Goal: Complete application form

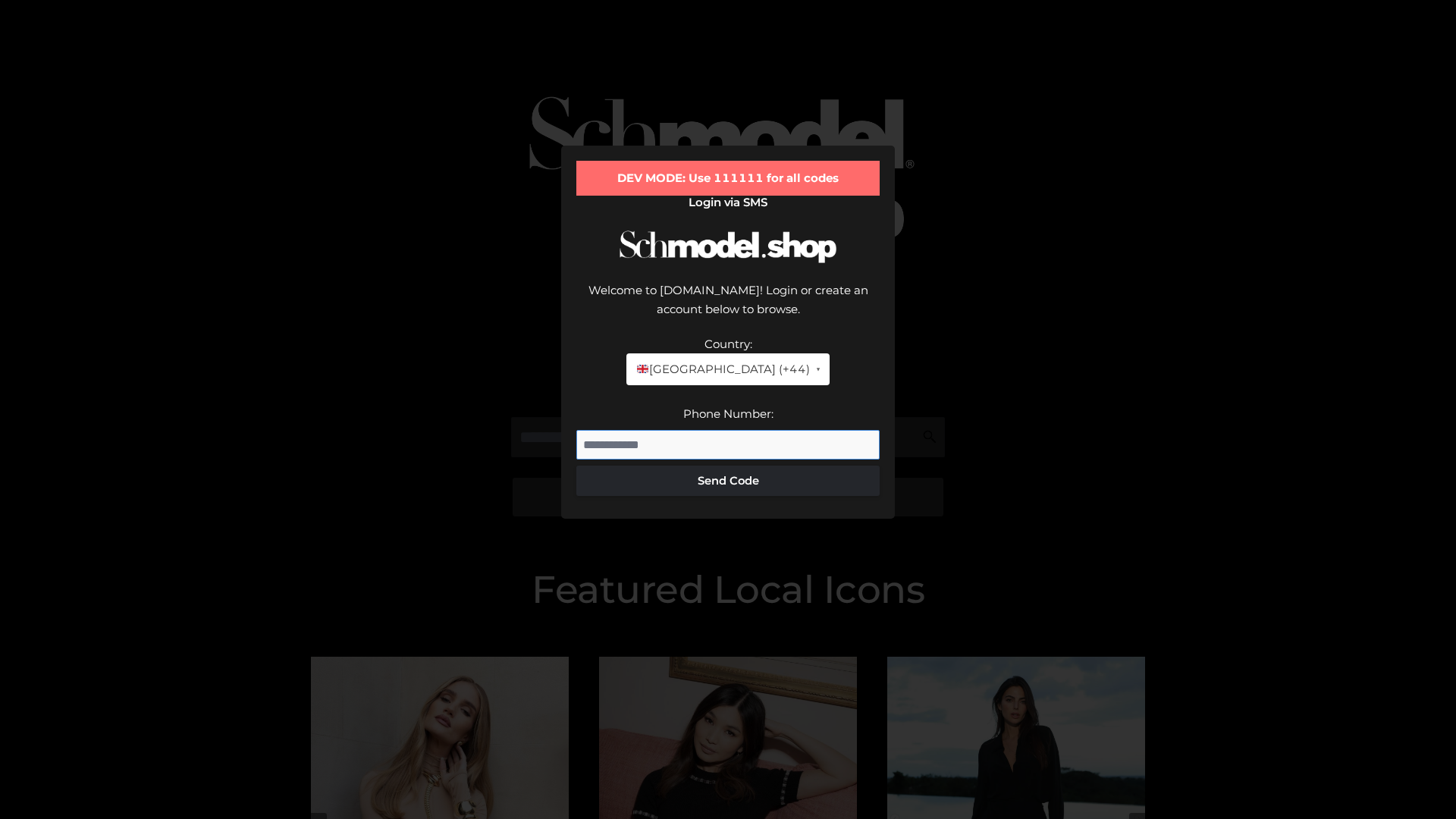
click at [728, 430] on input "Phone Number:" at bounding box center [728, 445] width 303 height 30
type input "**********"
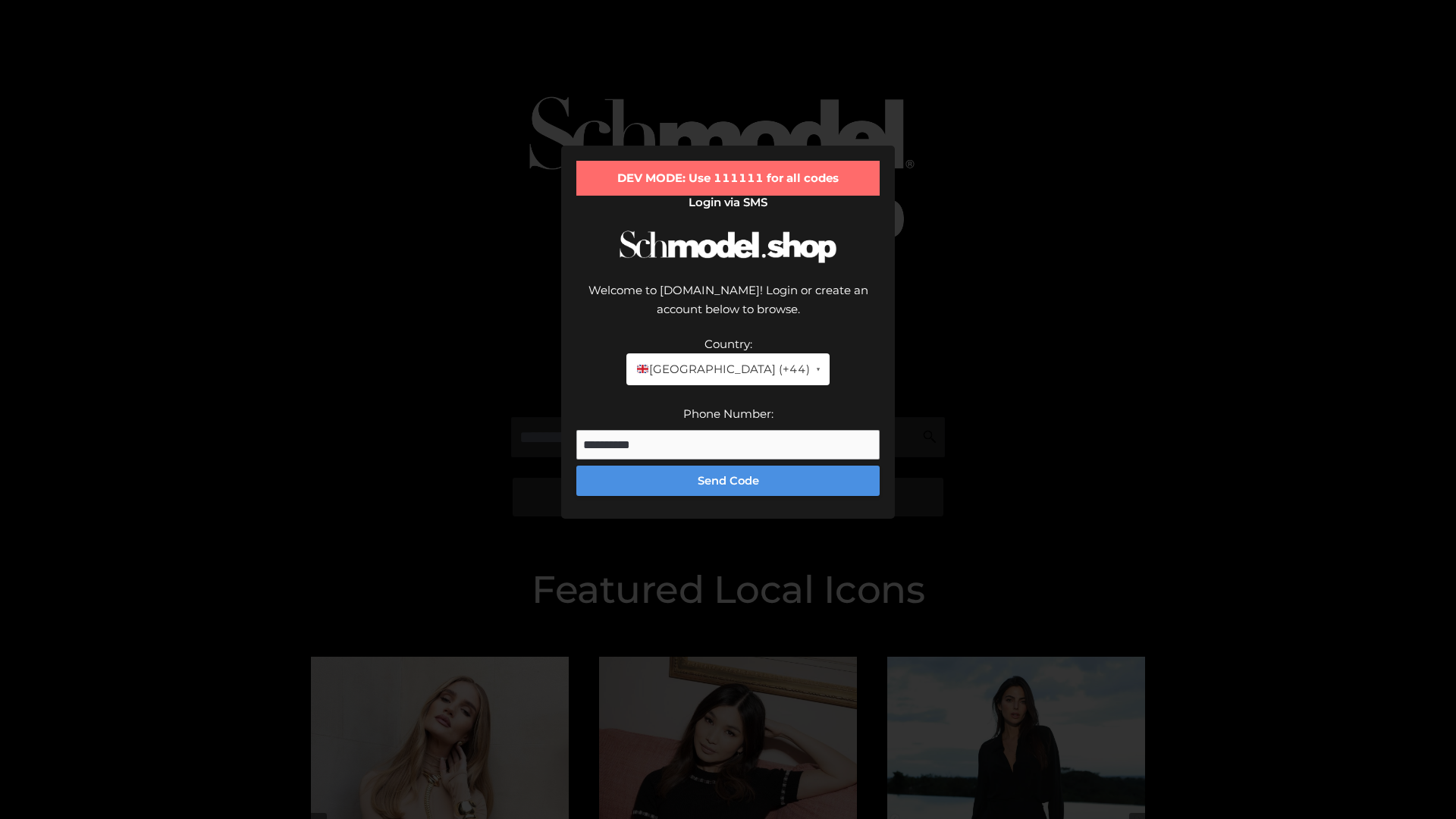
click at [728, 466] on button "Send Code" at bounding box center [728, 481] width 303 height 30
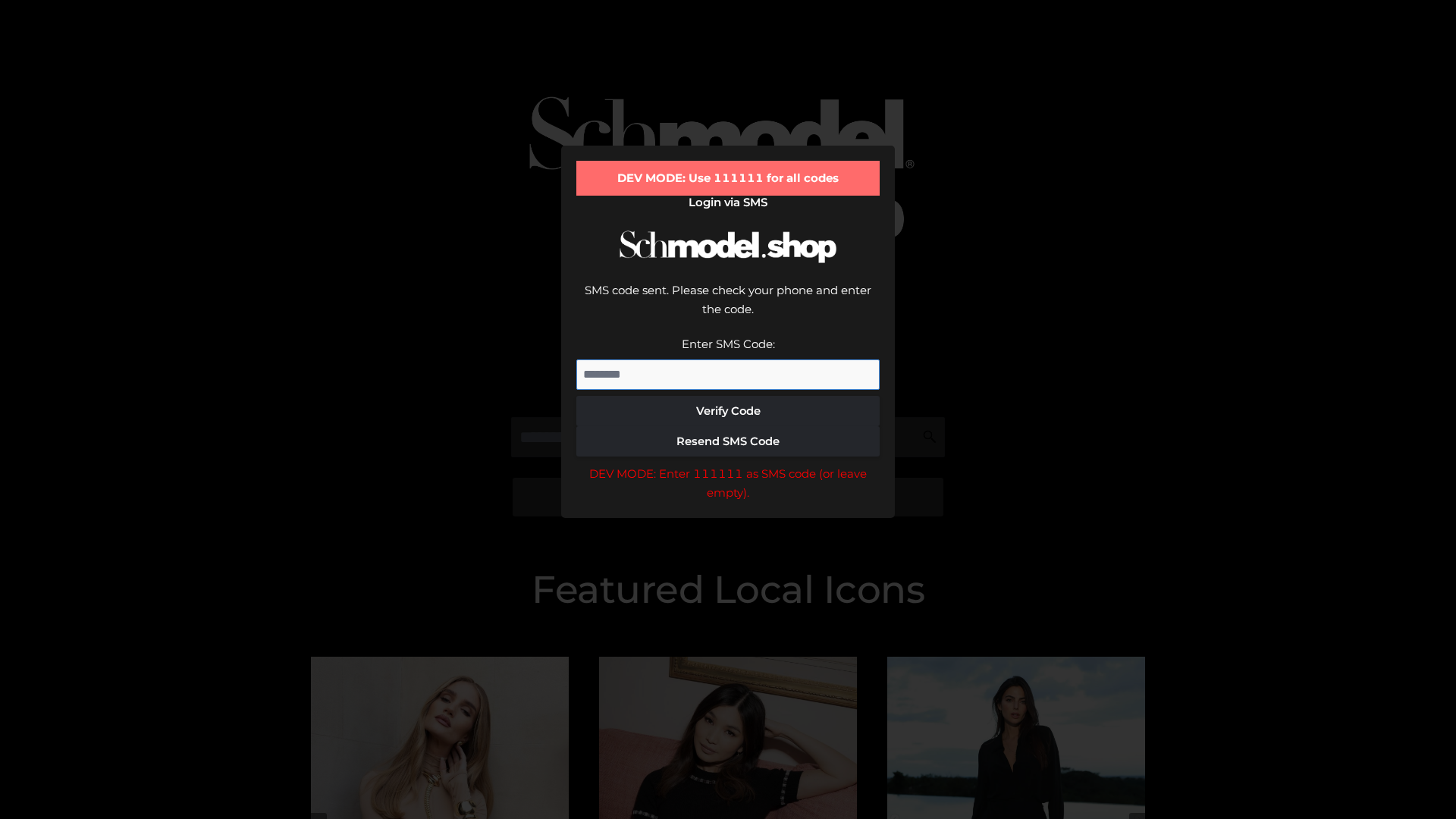
click at [728, 360] on input "Enter SMS Code:" at bounding box center [728, 375] width 303 height 30
type input "******"
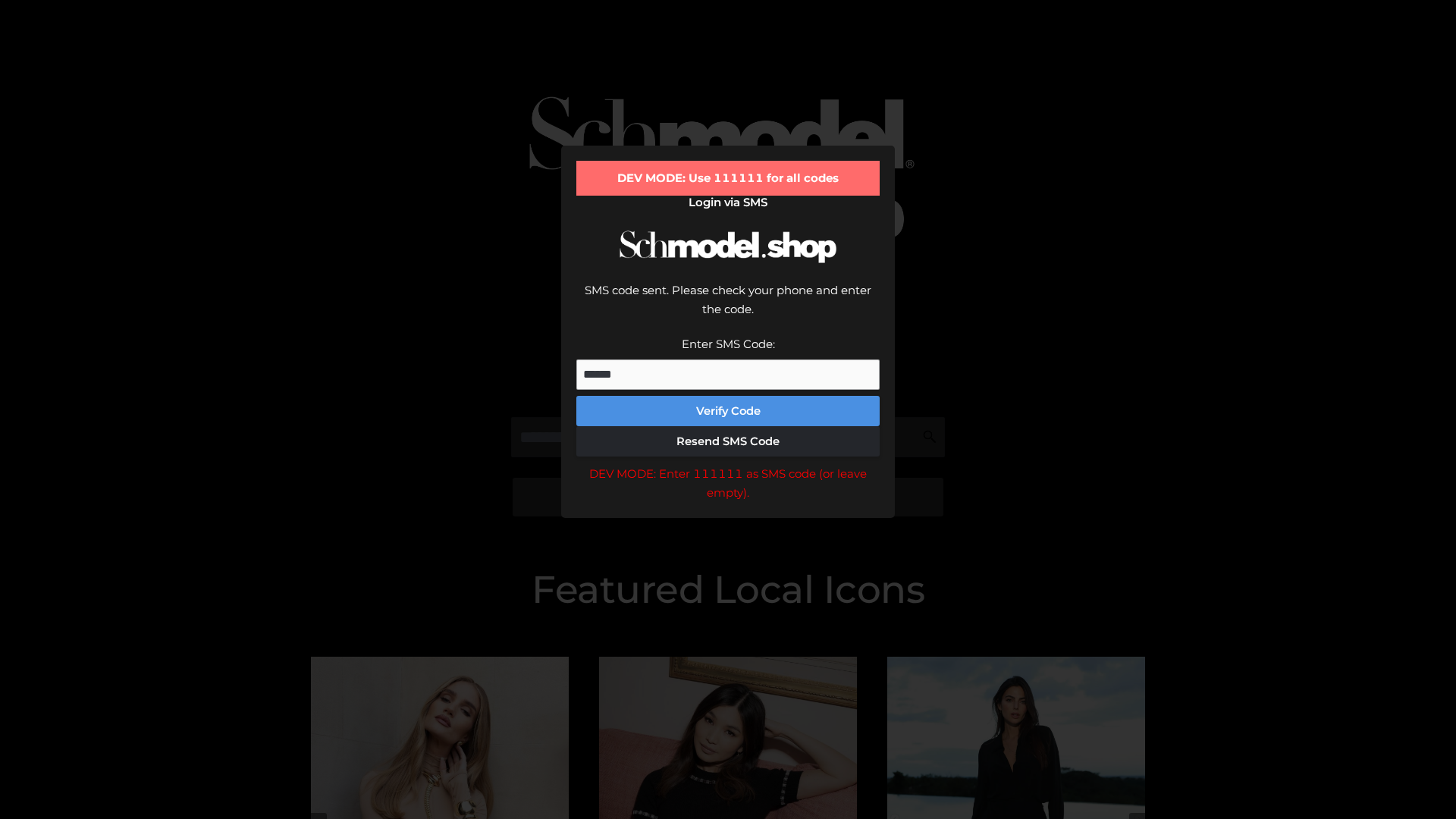
click at [728, 396] on button "Verify Code" at bounding box center [728, 410] width 303 height 30
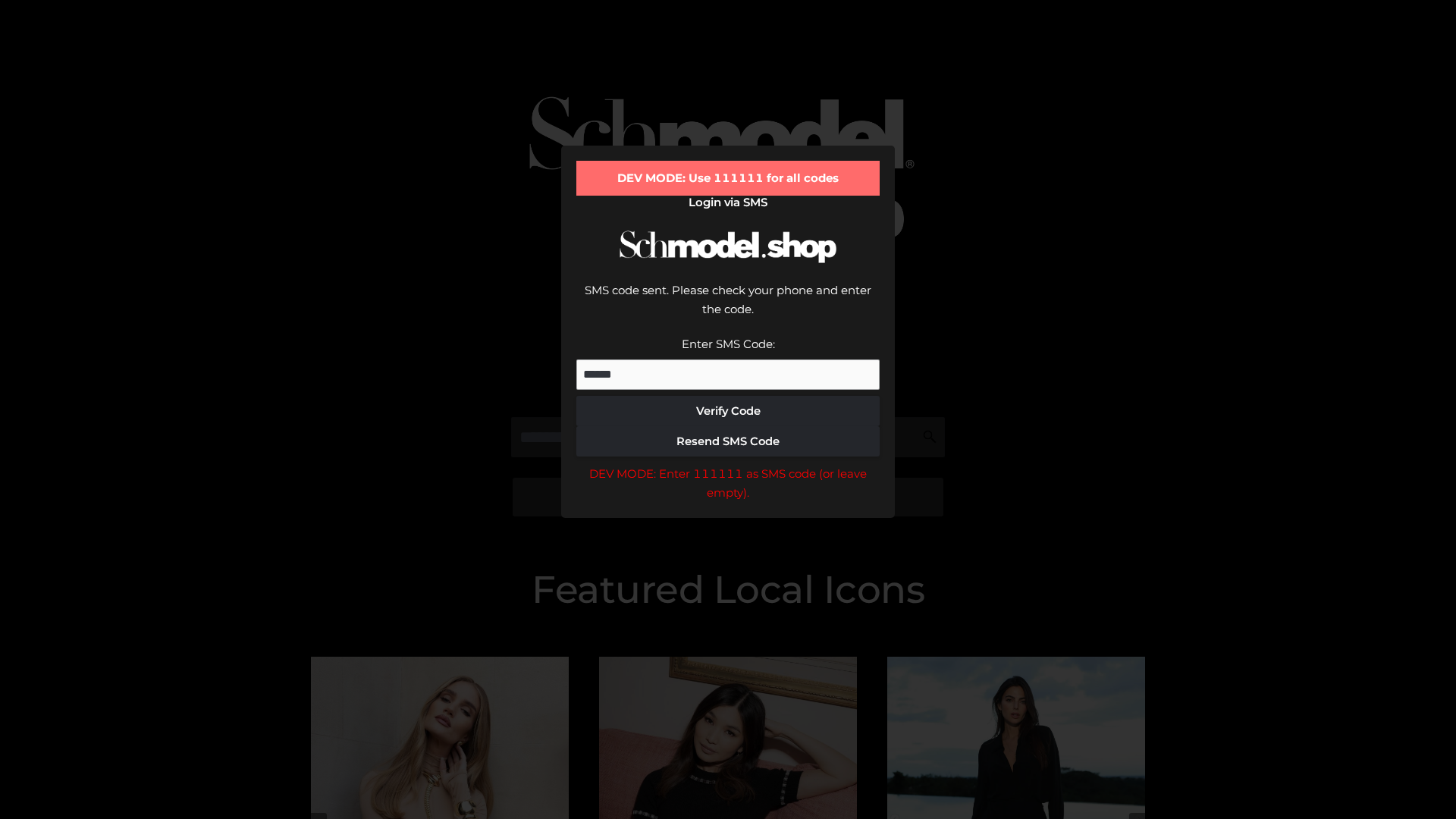
click at [728, 464] on div "DEV MODE: Enter 111111 as SMS code (or leave empty)." at bounding box center [728, 483] width 303 height 38
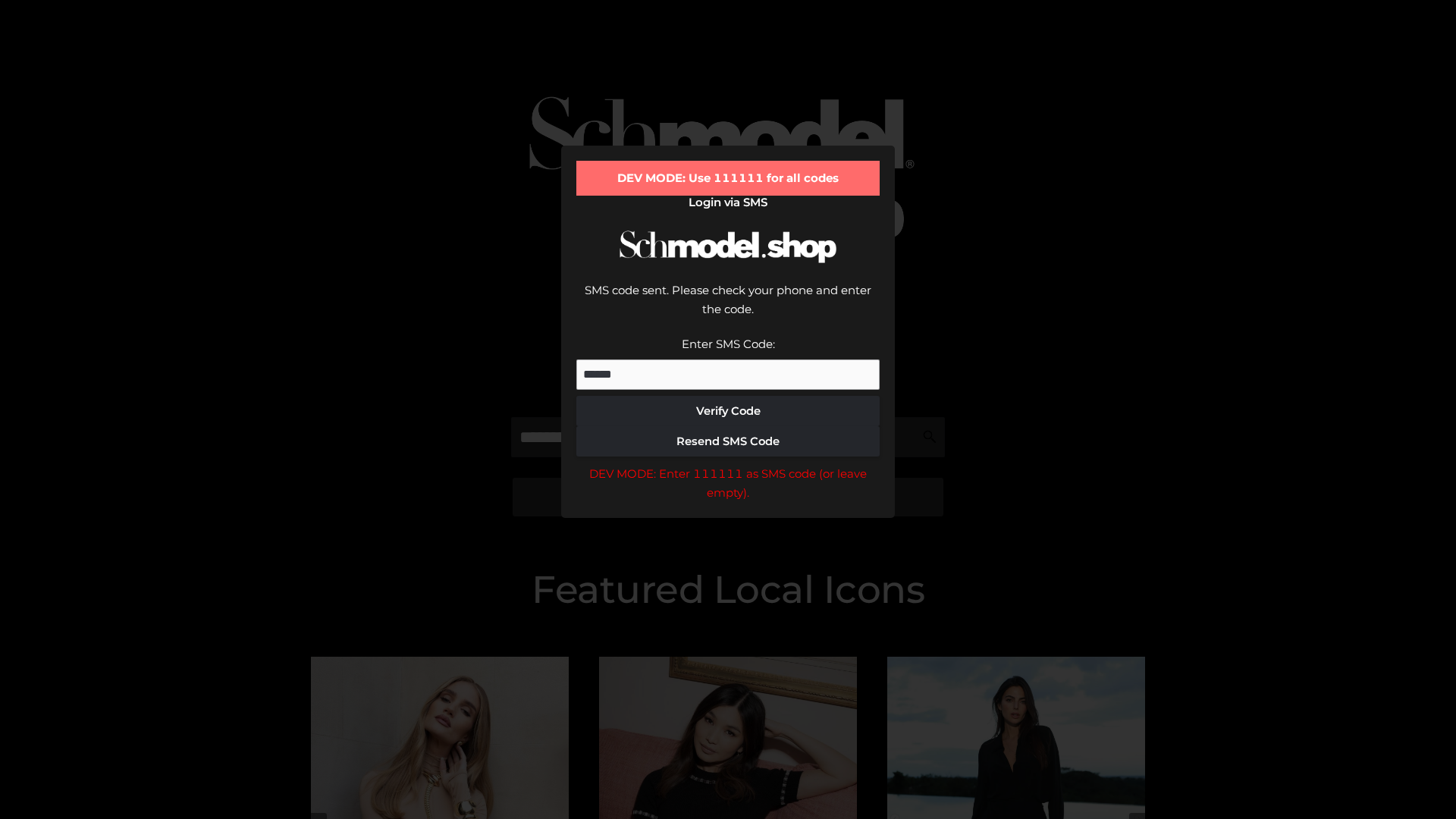
click at [728, 464] on div "DEV MODE: Enter 111111 as SMS code (or leave empty)." at bounding box center [728, 483] width 303 height 38
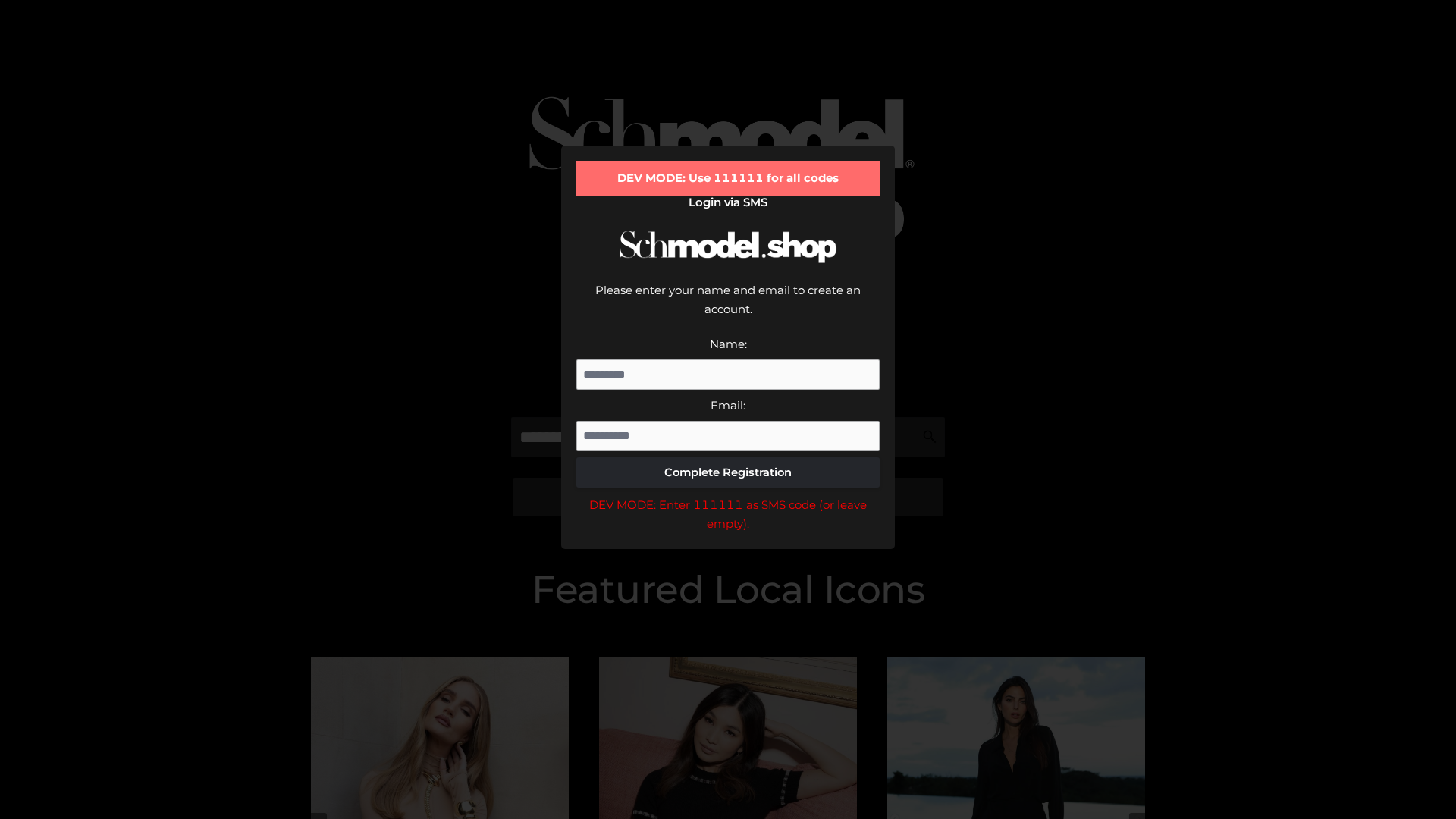
click at [728, 496] on div "DEV MODE: Enter 111111 as SMS code (or leave empty)." at bounding box center [728, 515] width 303 height 38
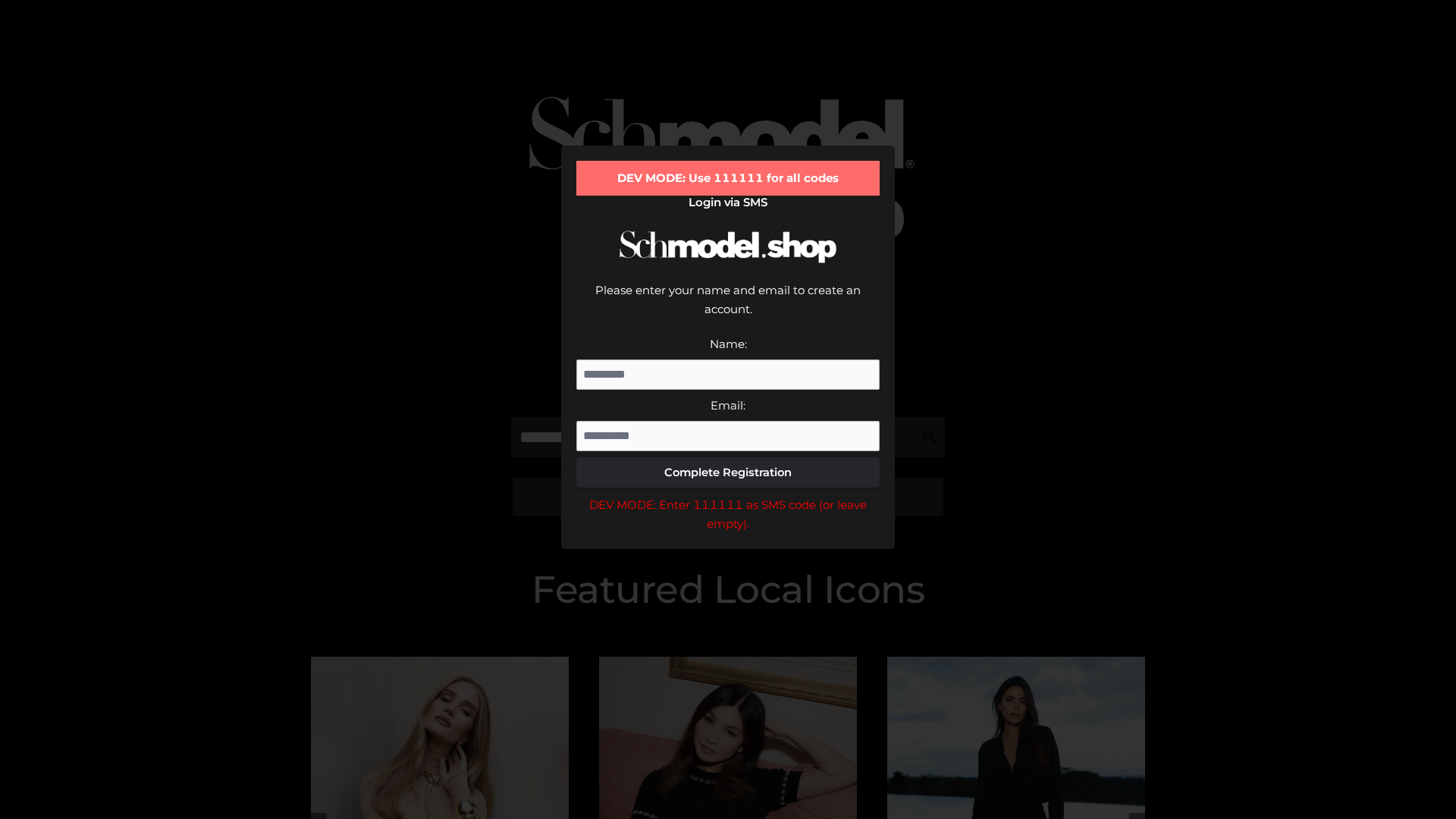
click at [728, 496] on div "DEV MODE: Enter 111111 as SMS code (or leave empty)." at bounding box center [728, 515] width 303 height 38
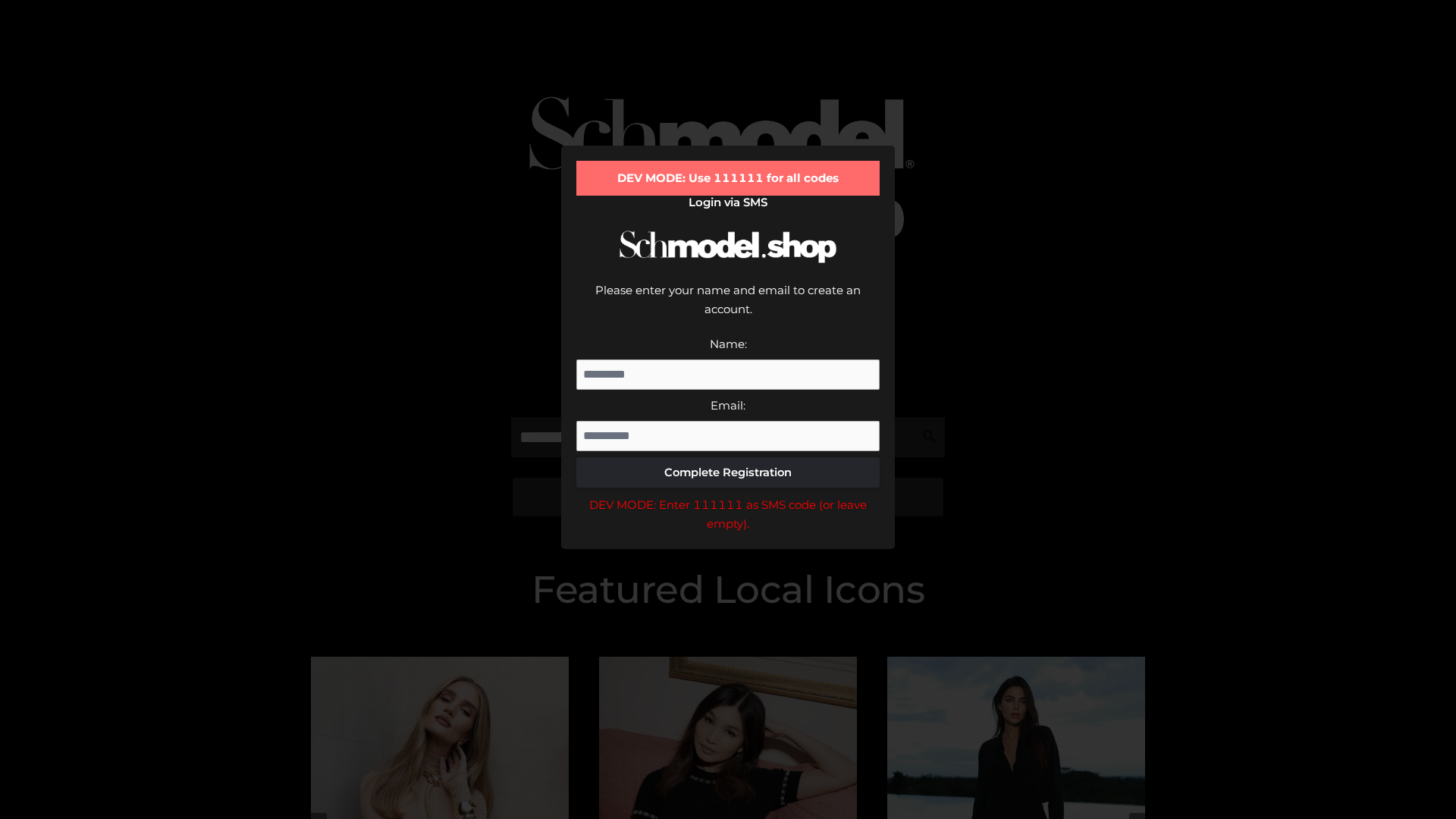
click at [728, 496] on div "DEV MODE: Enter 111111 as SMS code (or leave empty)." at bounding box center [728, 515] width 303 height 38
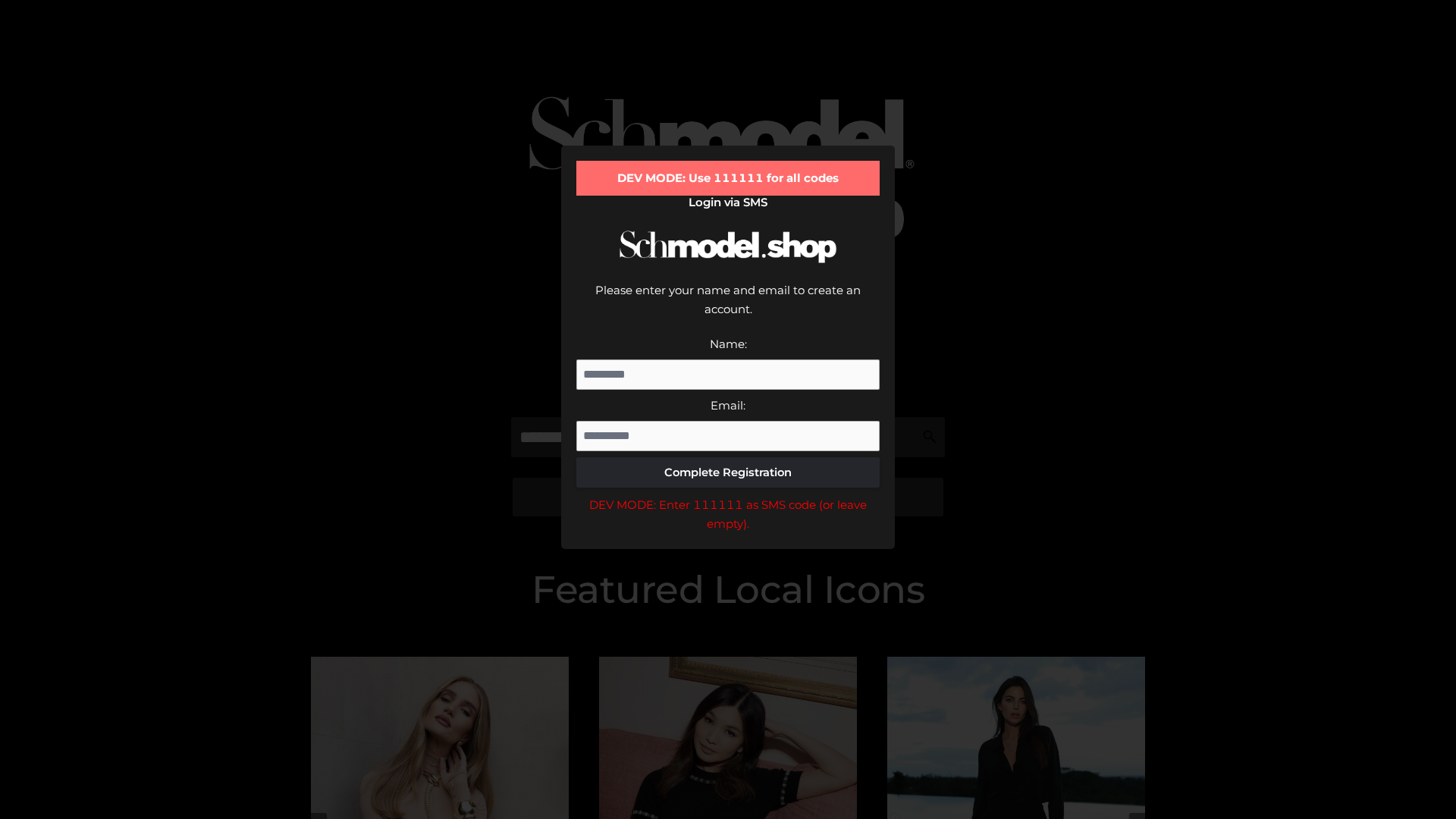
click at [728, 496] on div "DEV MODE: Enter 111111 as SMS code (or leave empty)." at bounding box center [728, 515] width 303 height 38
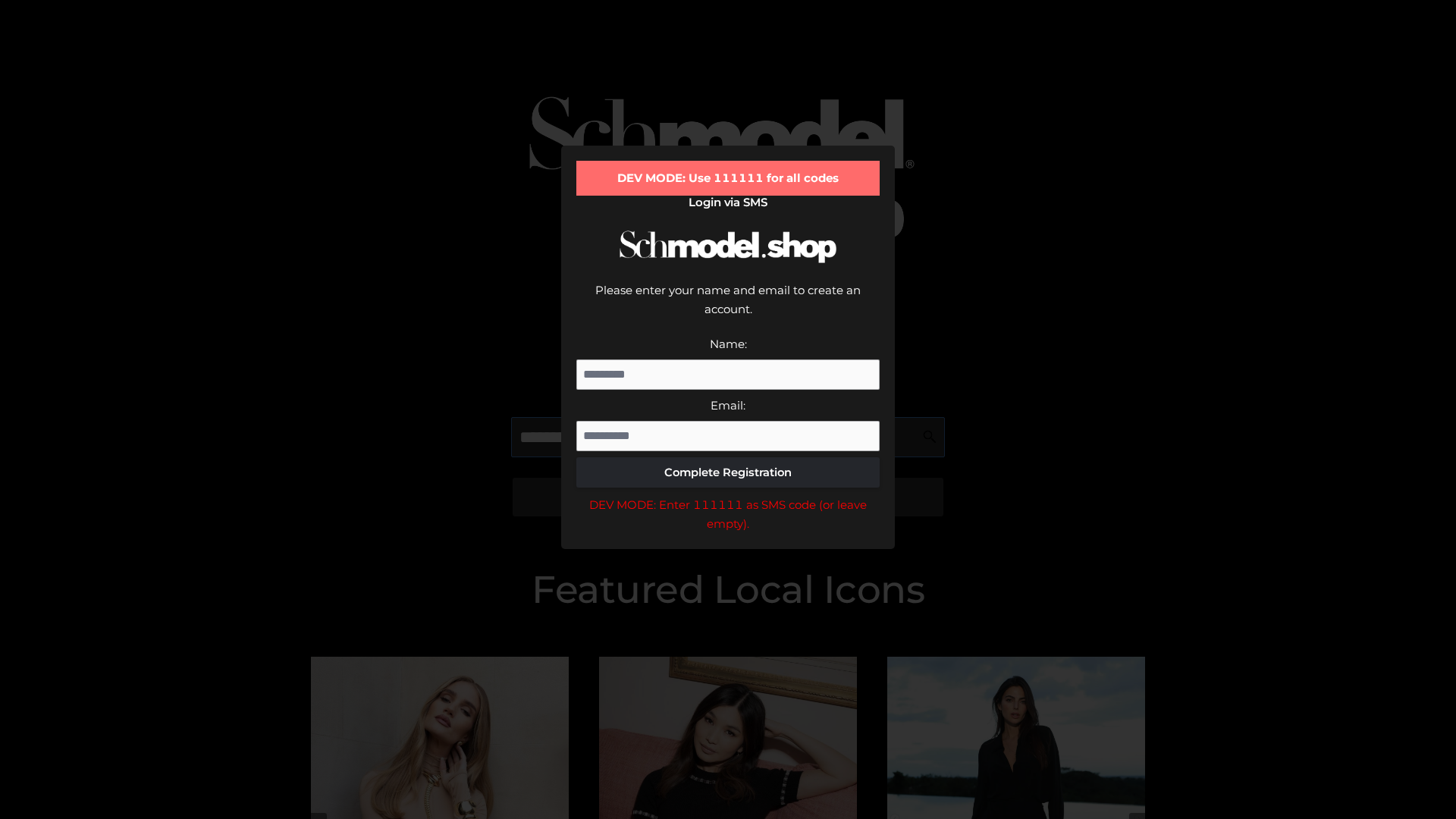
scroll to position [0, 78]
click at [728, 496] on div "DEV MODE: Enter 111111 as SMS code (or leave empty)." at bounding box center [728, 515] width 303 height 38
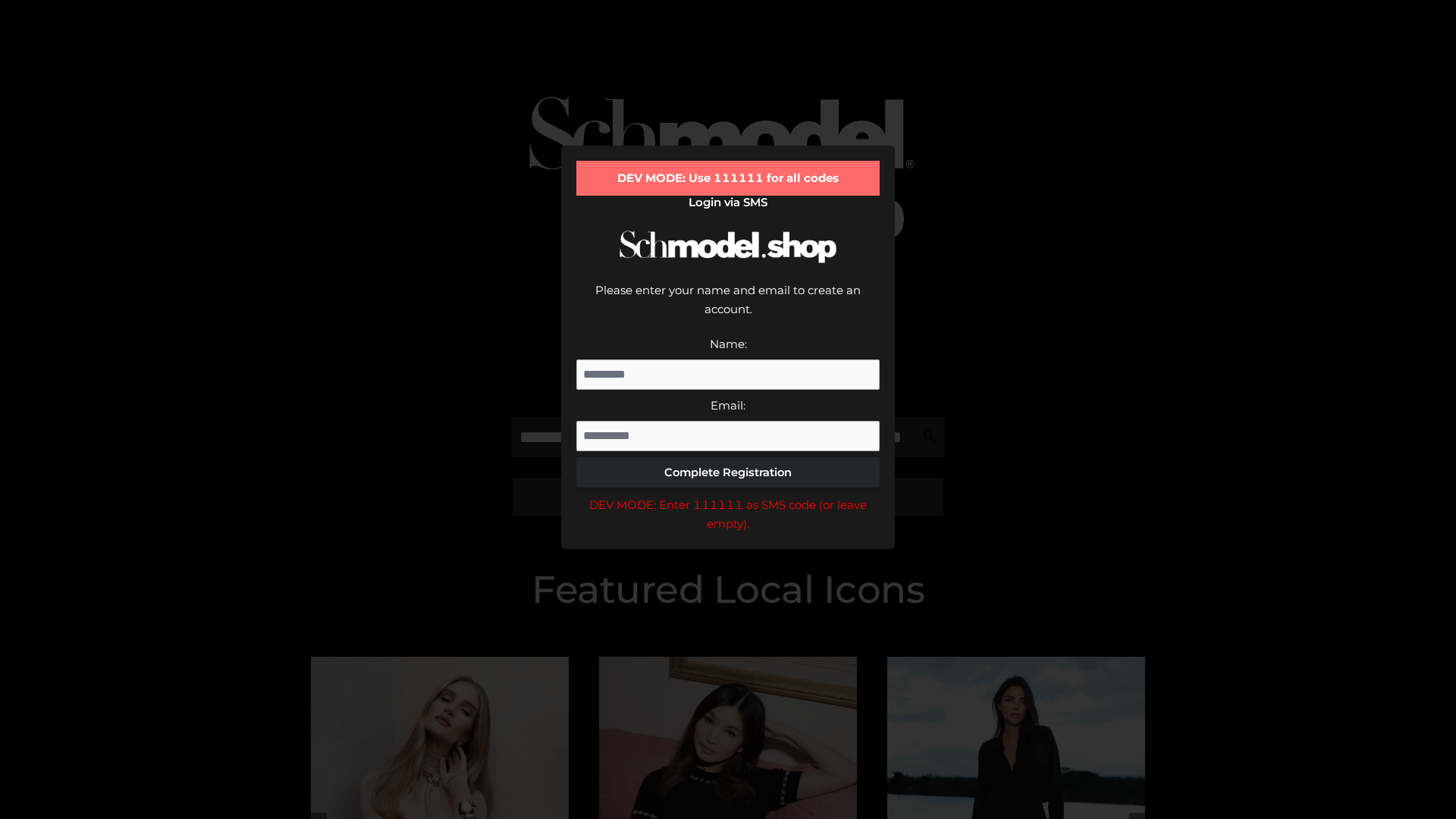
click at [728, 496] on div "DEV MODE: Enter 111111 as SMS code (or leave empty)." at bounding box center [728, 515] width 303 height 38
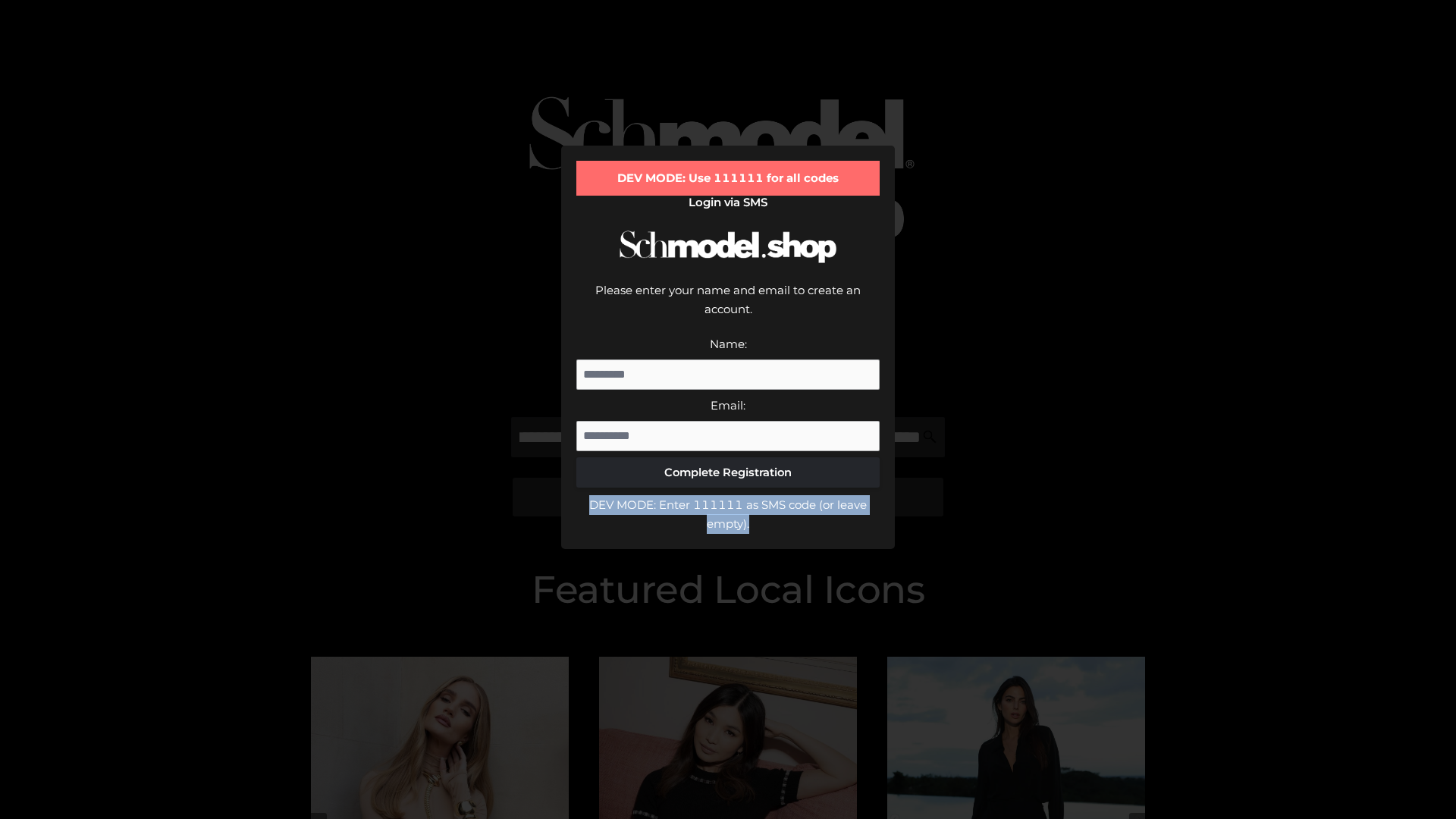
scroll to position [0, 0]
type input "**********"
